Goal: Find specific page/section: Find specific page/section

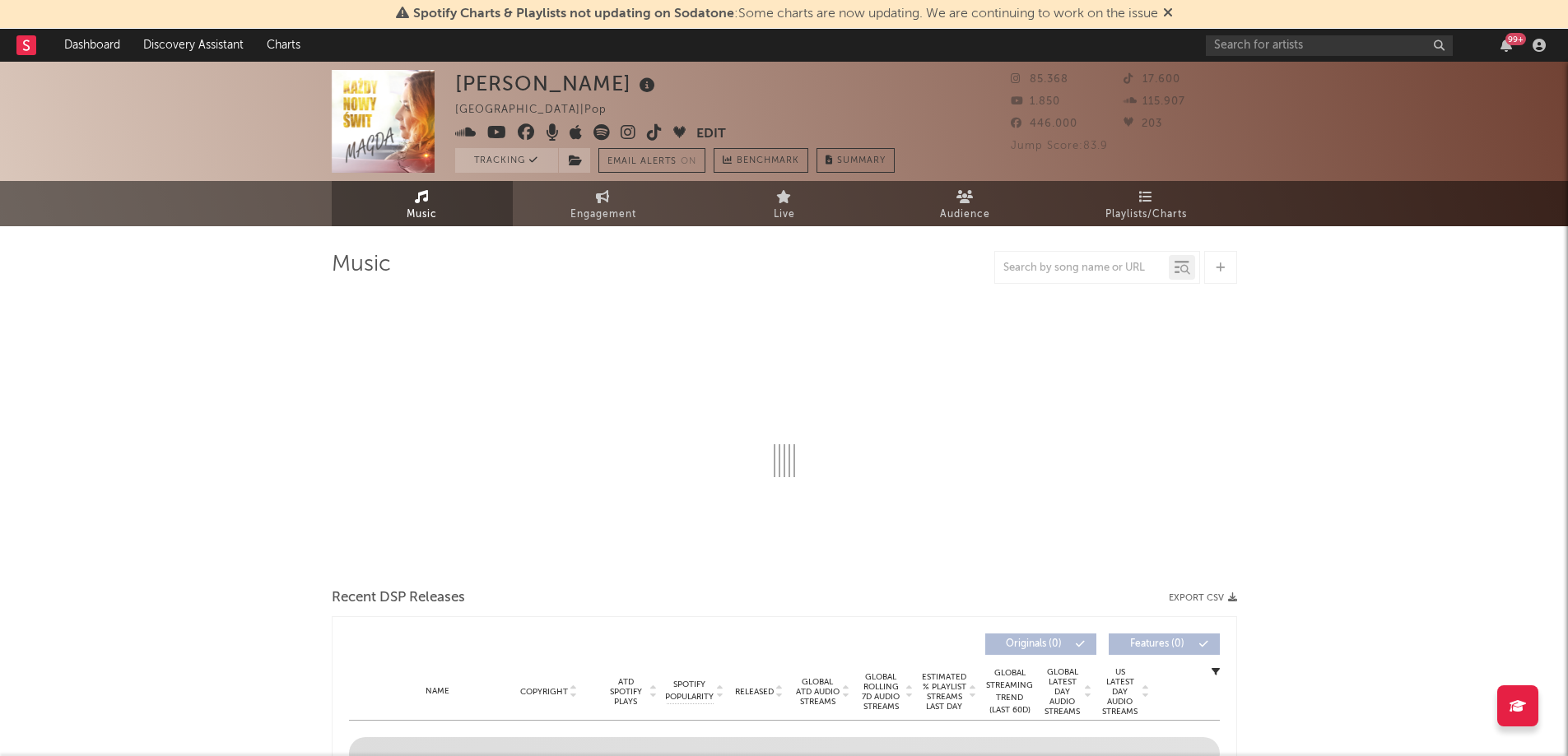
select select "1w"
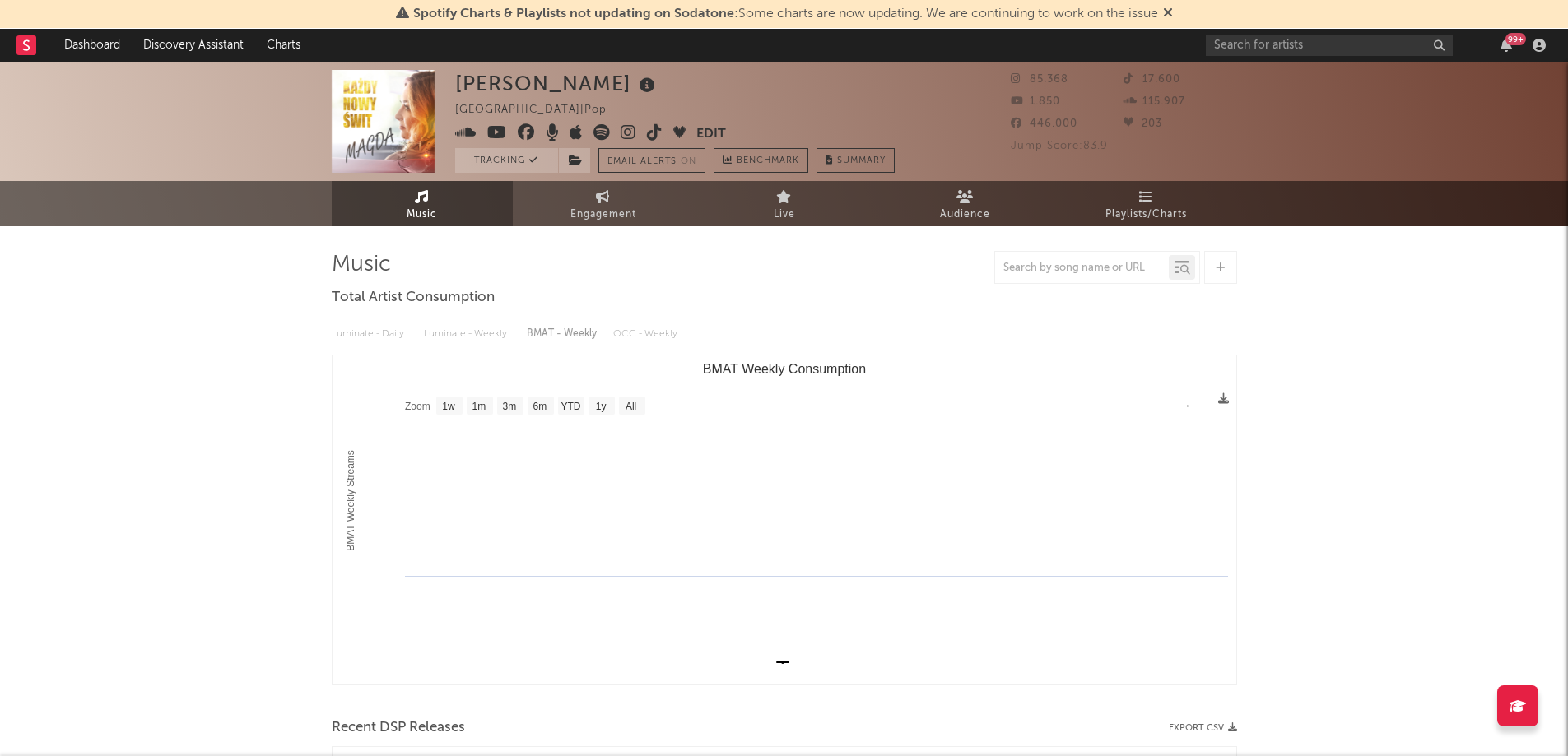
click at [98, 43] on link "Dashboard" at bounding box center [92, 46] width 79 height 33
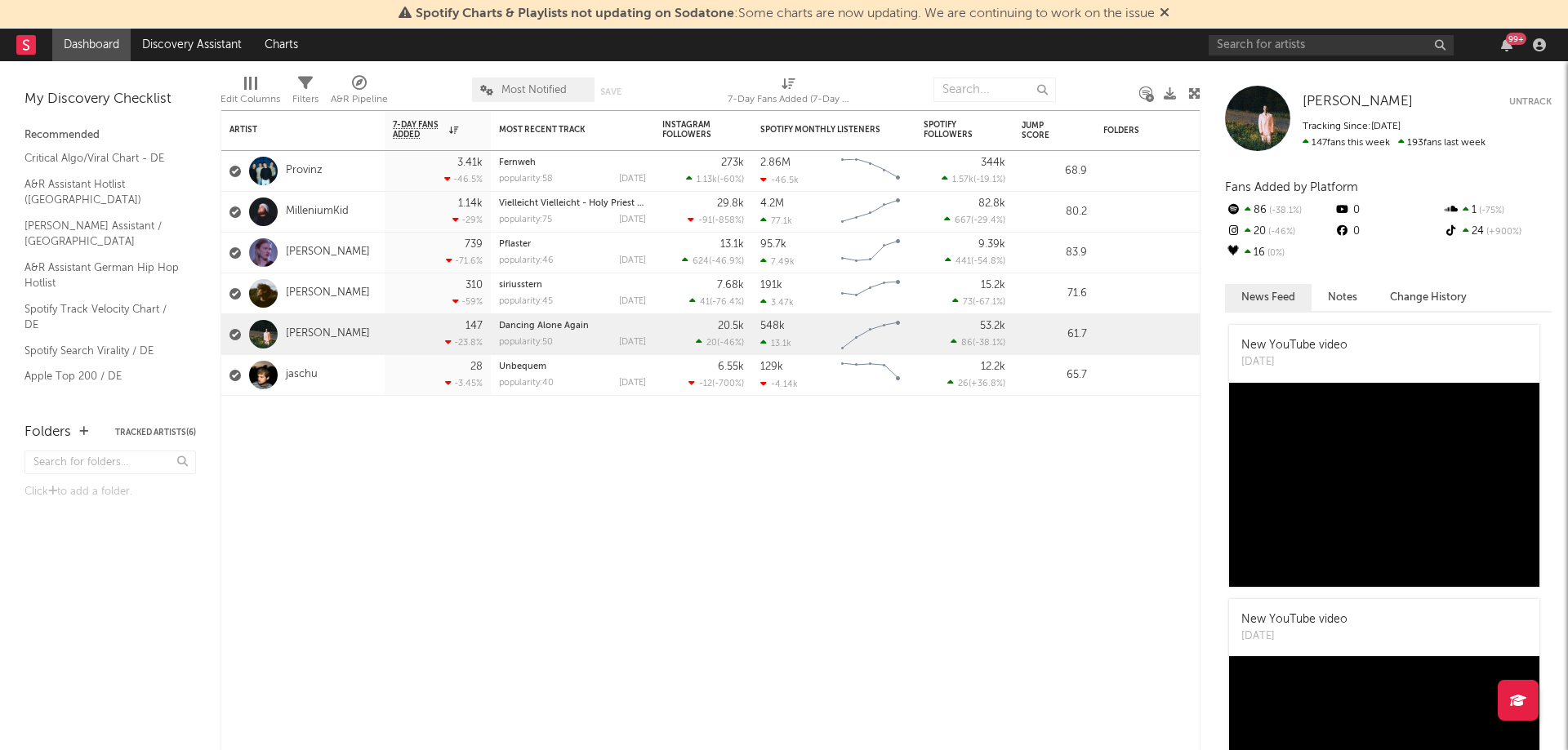
click at [303, 250] on link "[PERSON_NAME]" at bounding box center [327, 252] width 84 height 14
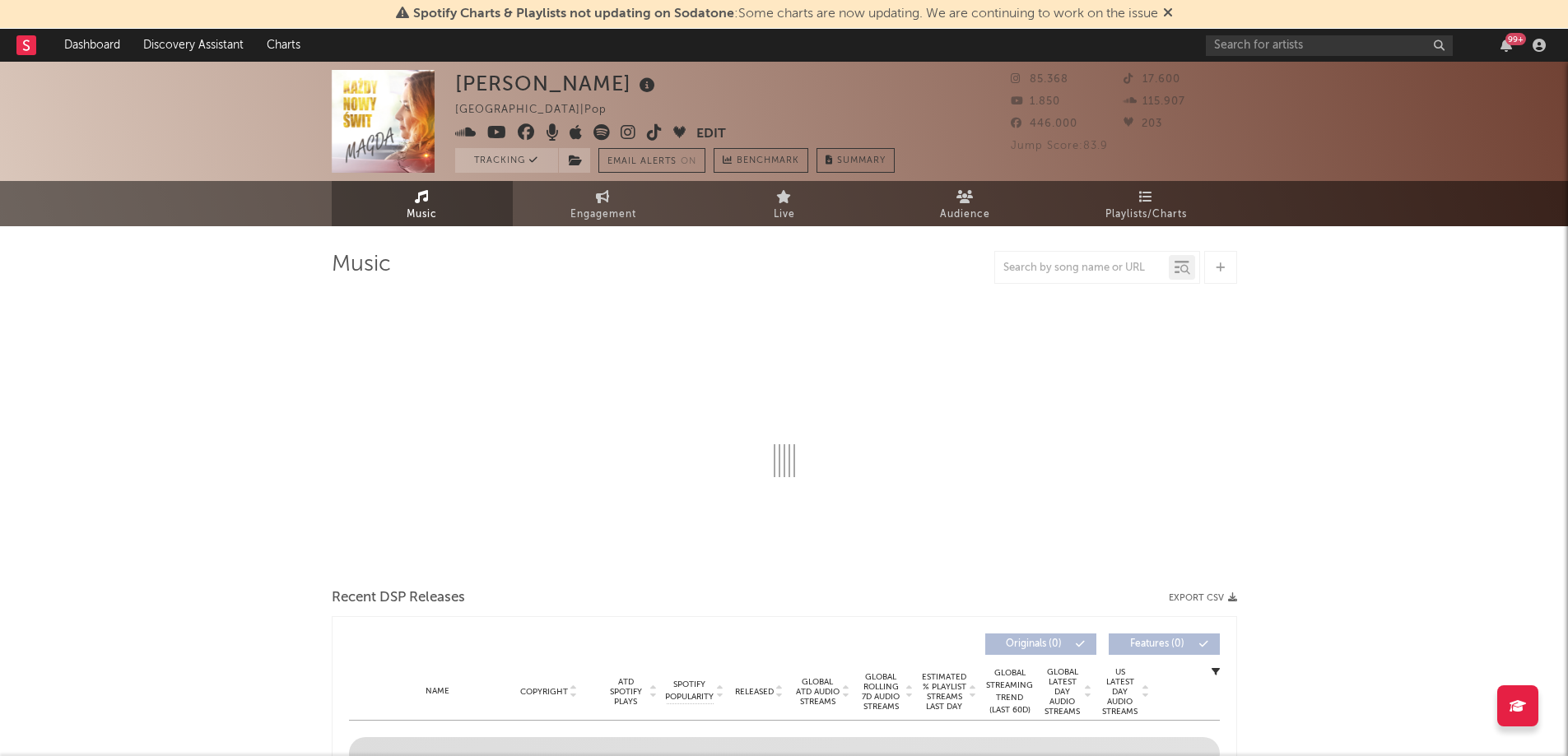
select select "1w"
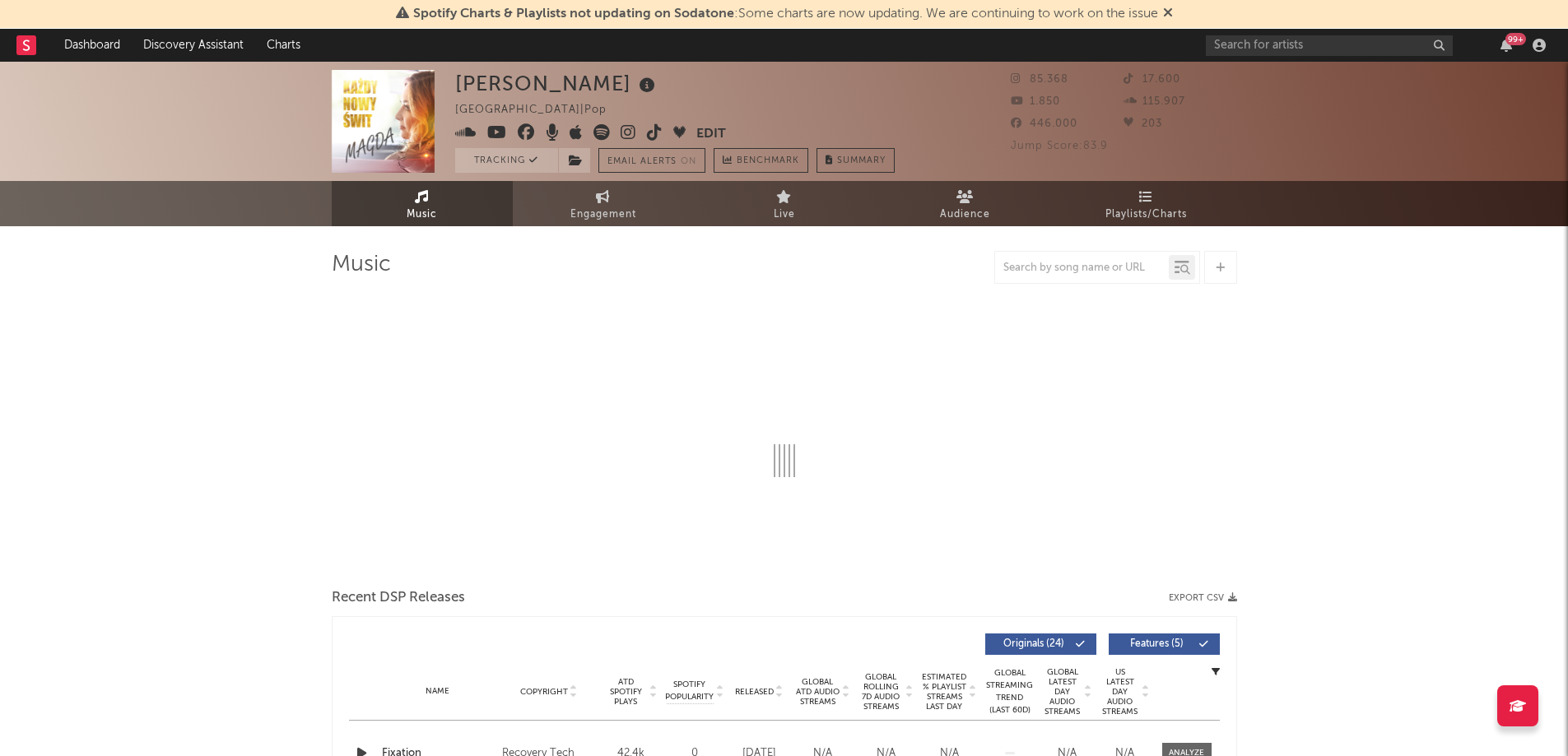
select select "1w"
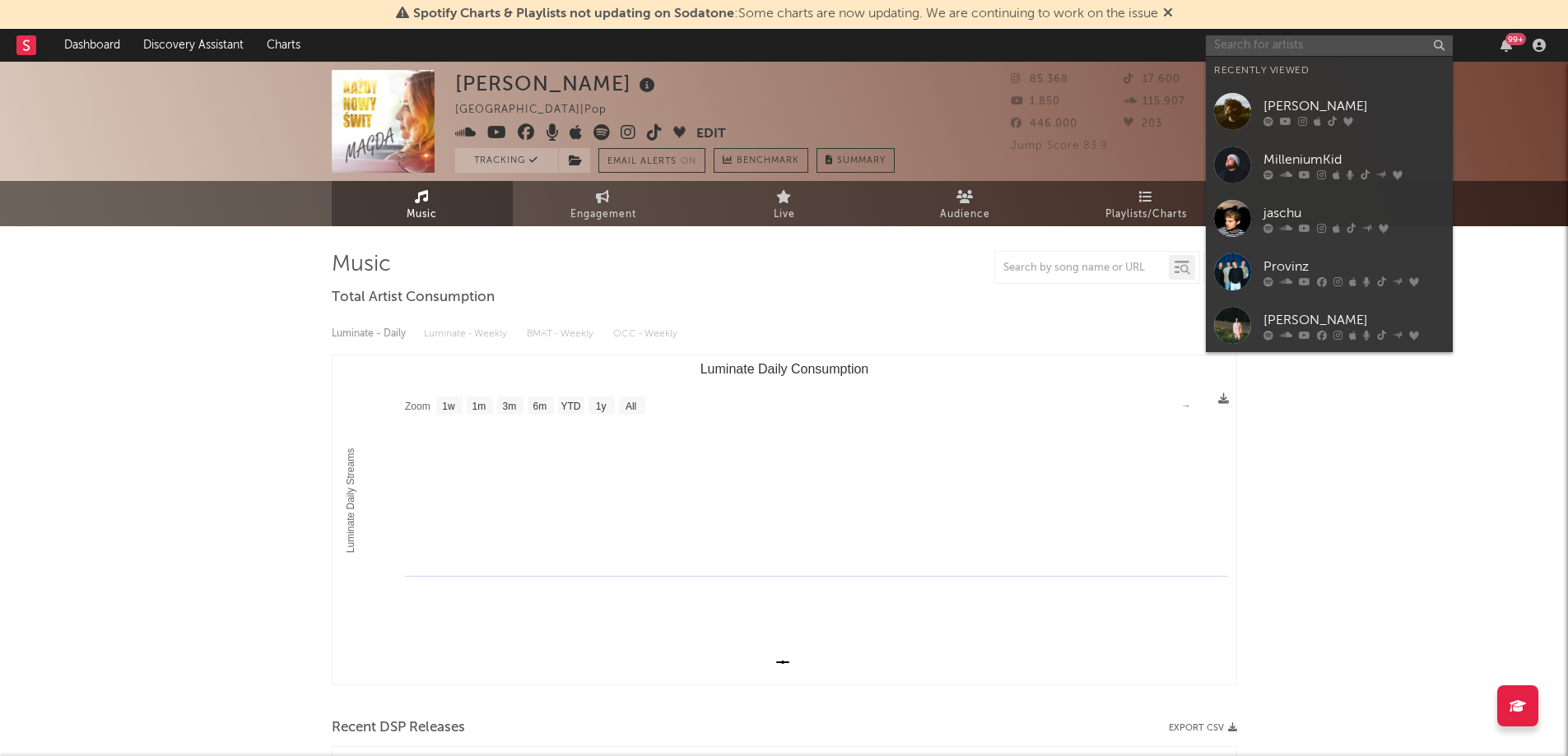
click at [1219, 43] on input "text" at bounding box center [1330, 46] width 247 height 21
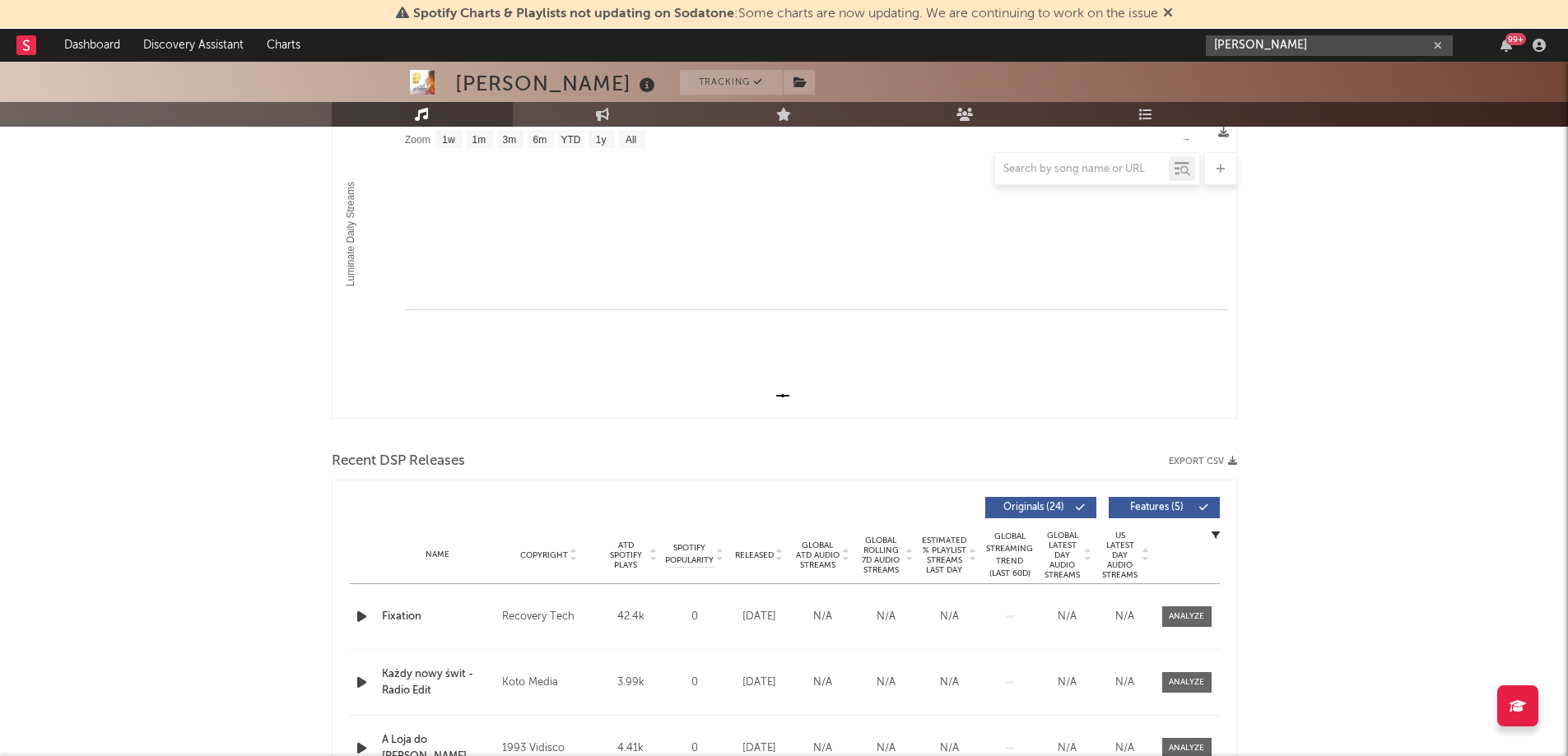
click at [1280, 45] on input "[PERSON_NAME]" at bounding box center [1330, 46] width 247 height 21
type input "[PERSON_NAME]"
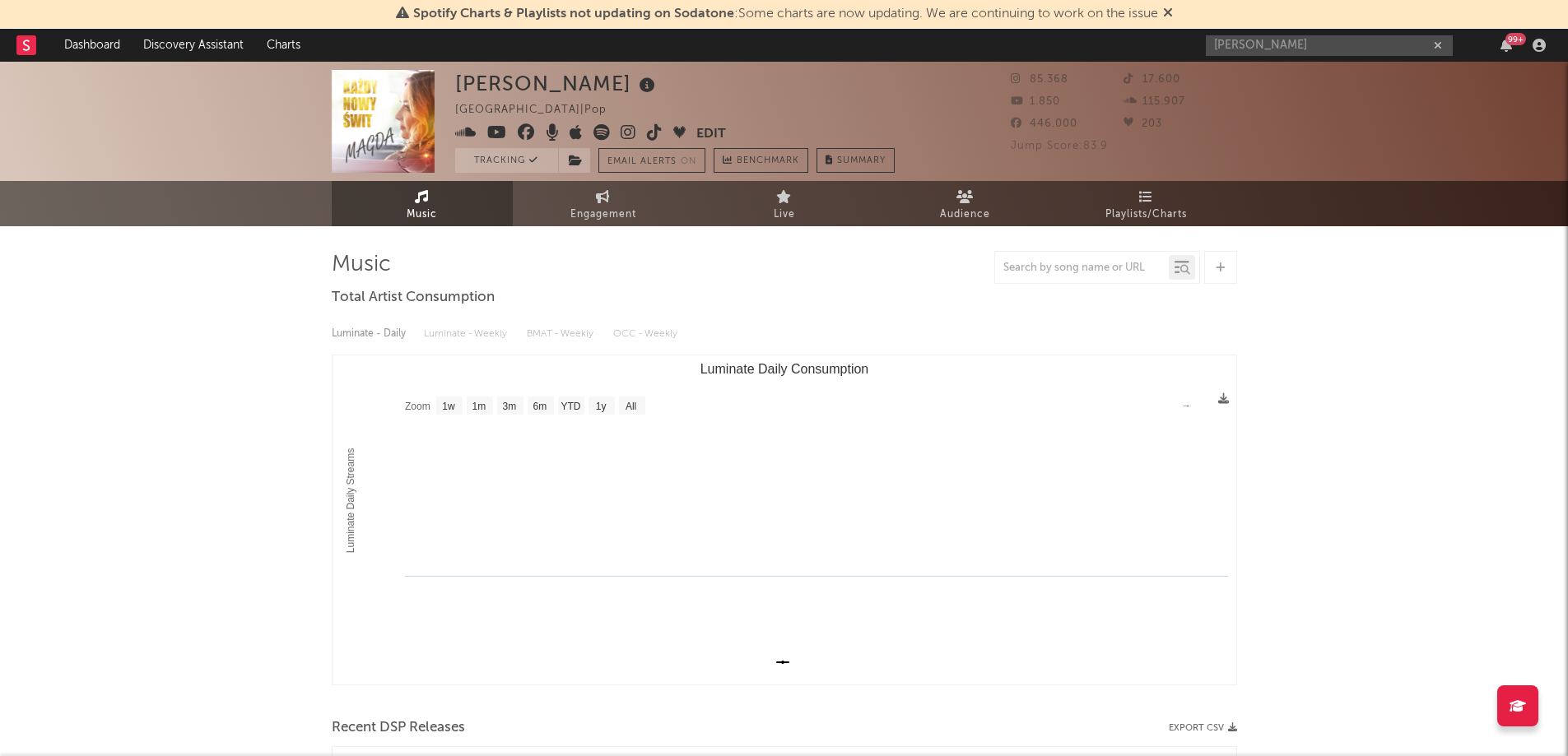
click at [111, 46] on link "Dashboard" at bounding box center [92, 46] width 79 height 33
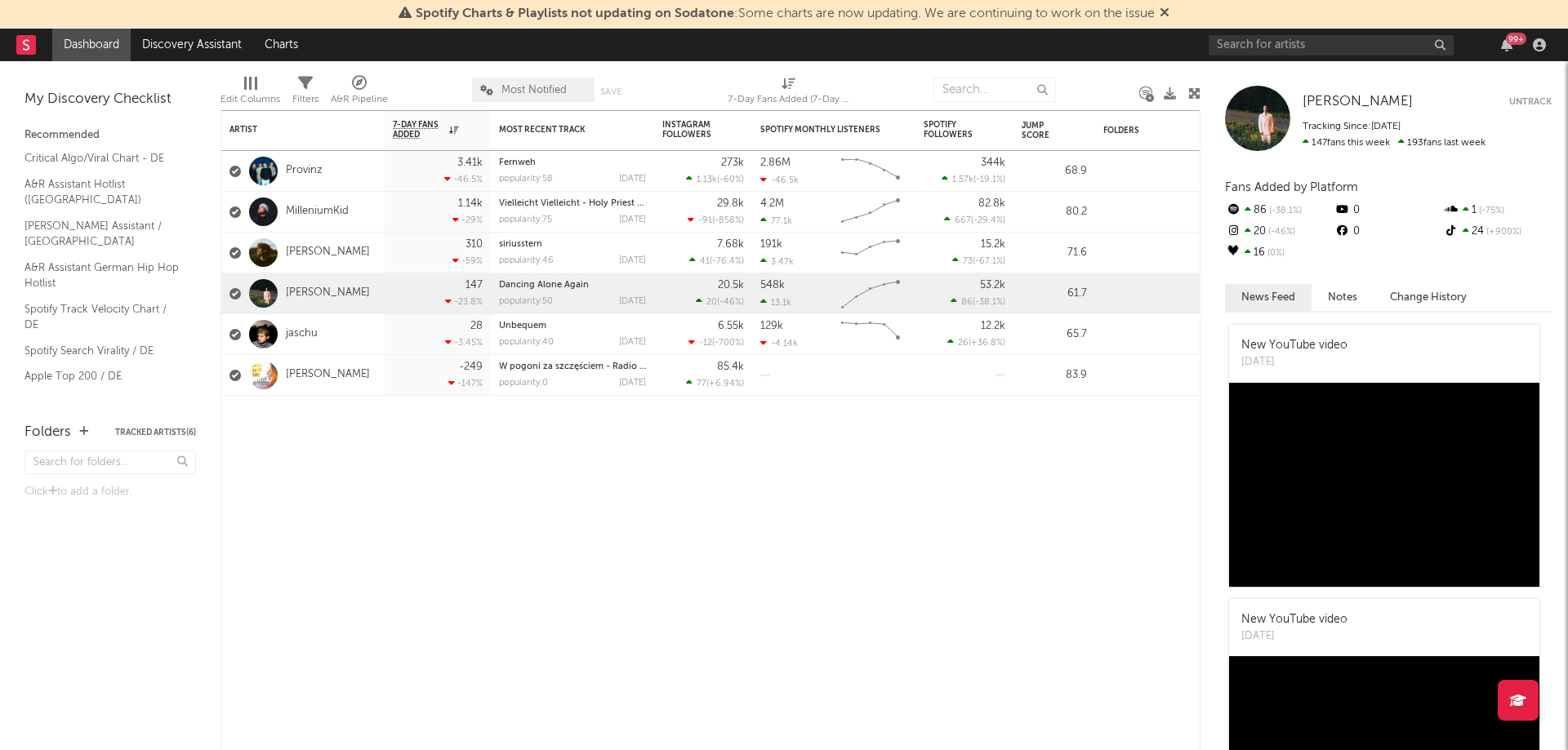
click at [293, 379] on link "[PERSON_NAME]" at bounding box center [327, 375] width 84 height 14
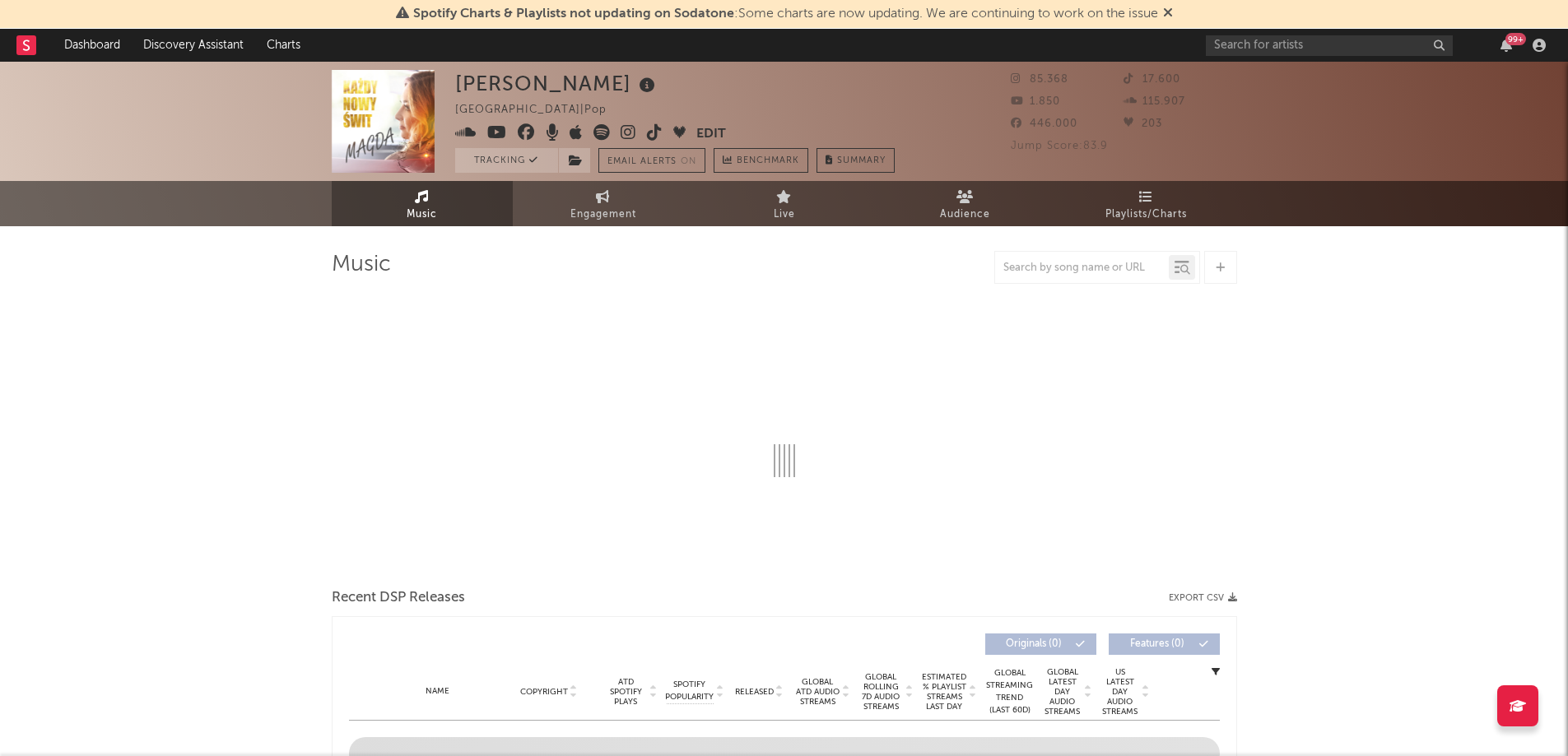
select select "1w"
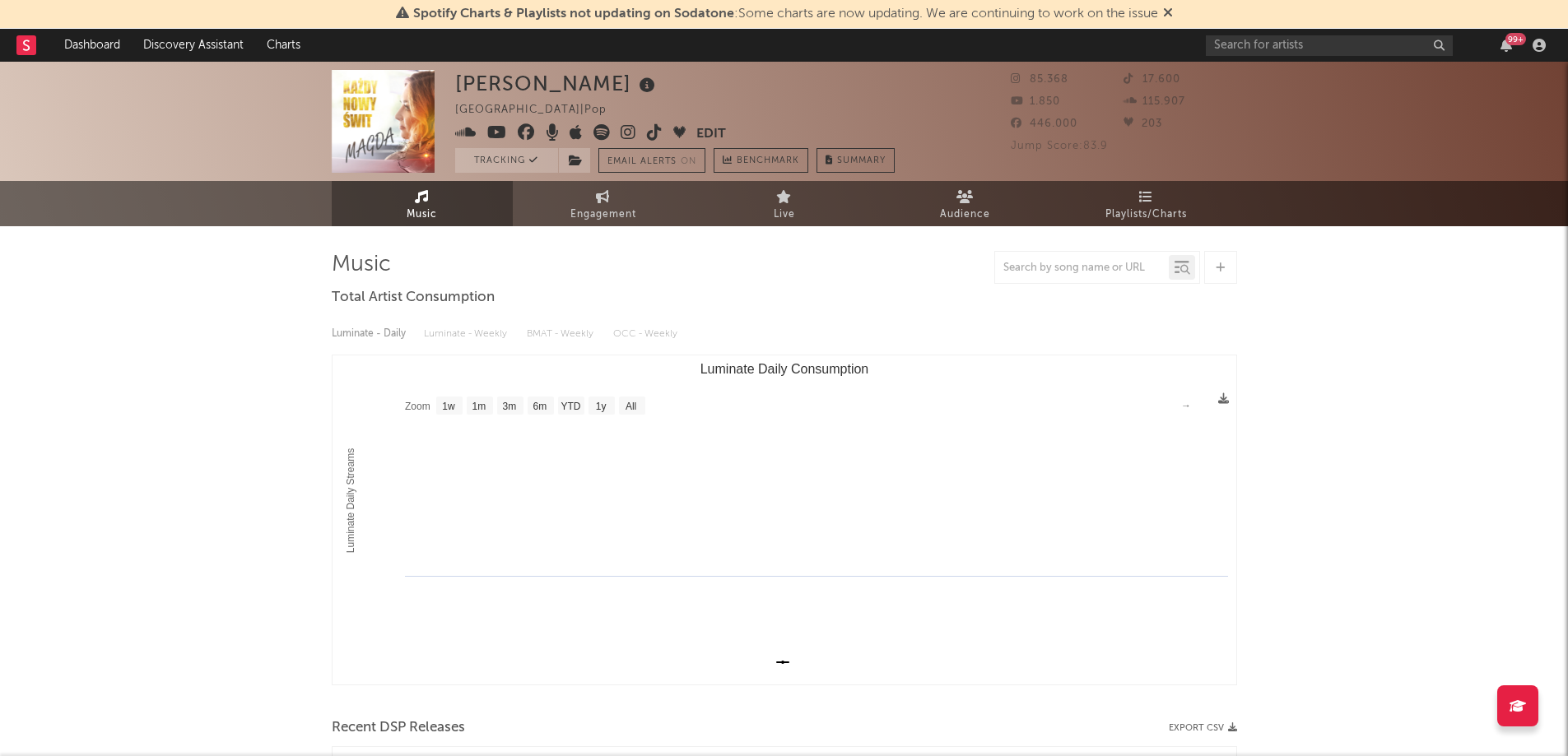
click at [1307, 34] on div "99 +" at bounding box center [1379, 46] width 346 height 33
click at [1293, 46] on input "text" at bounding box center [1330, 46] width 247 height 21
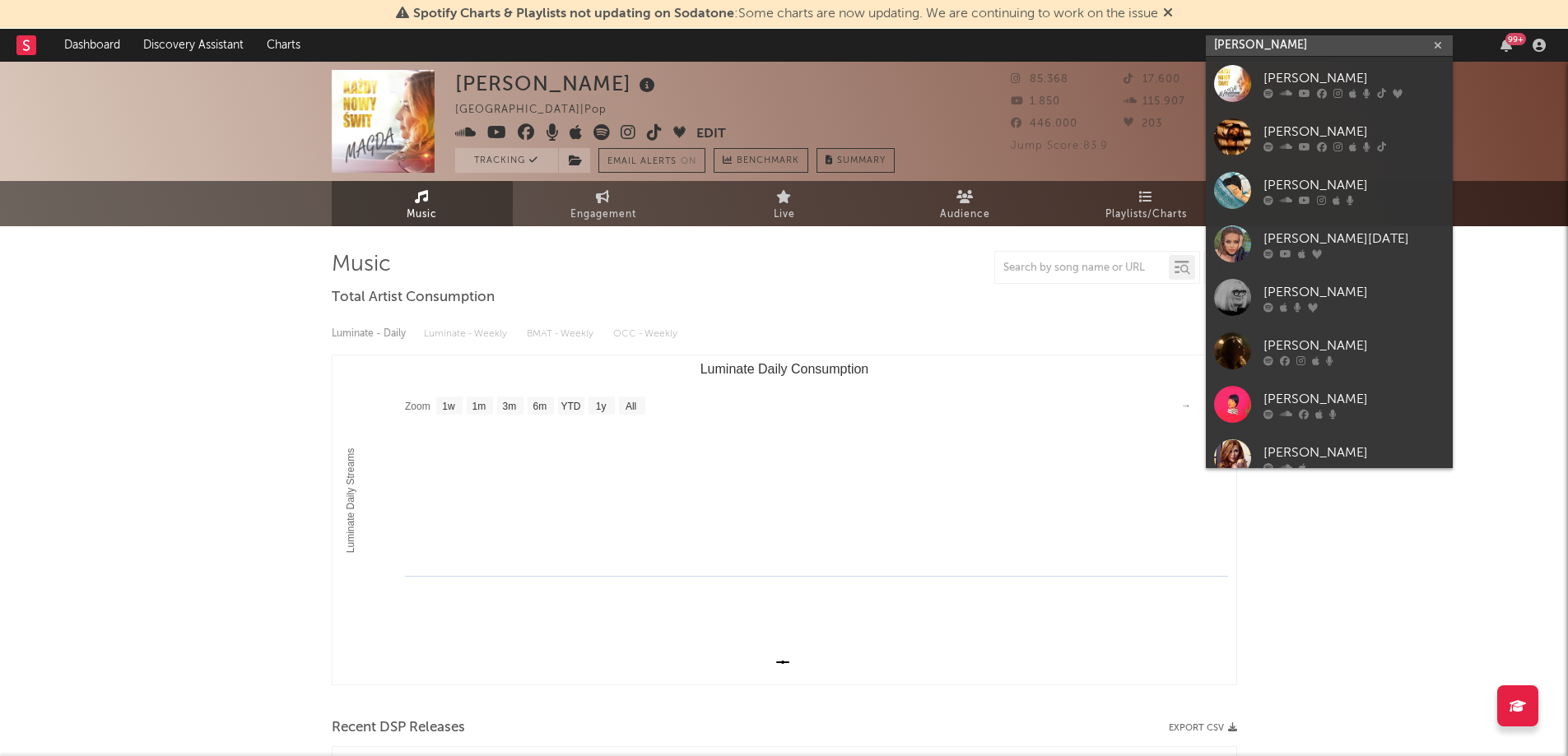
type input "[PERSON_NAME]"
